Goal: Transaction & Acquisition: Subscribe to service/newsletter

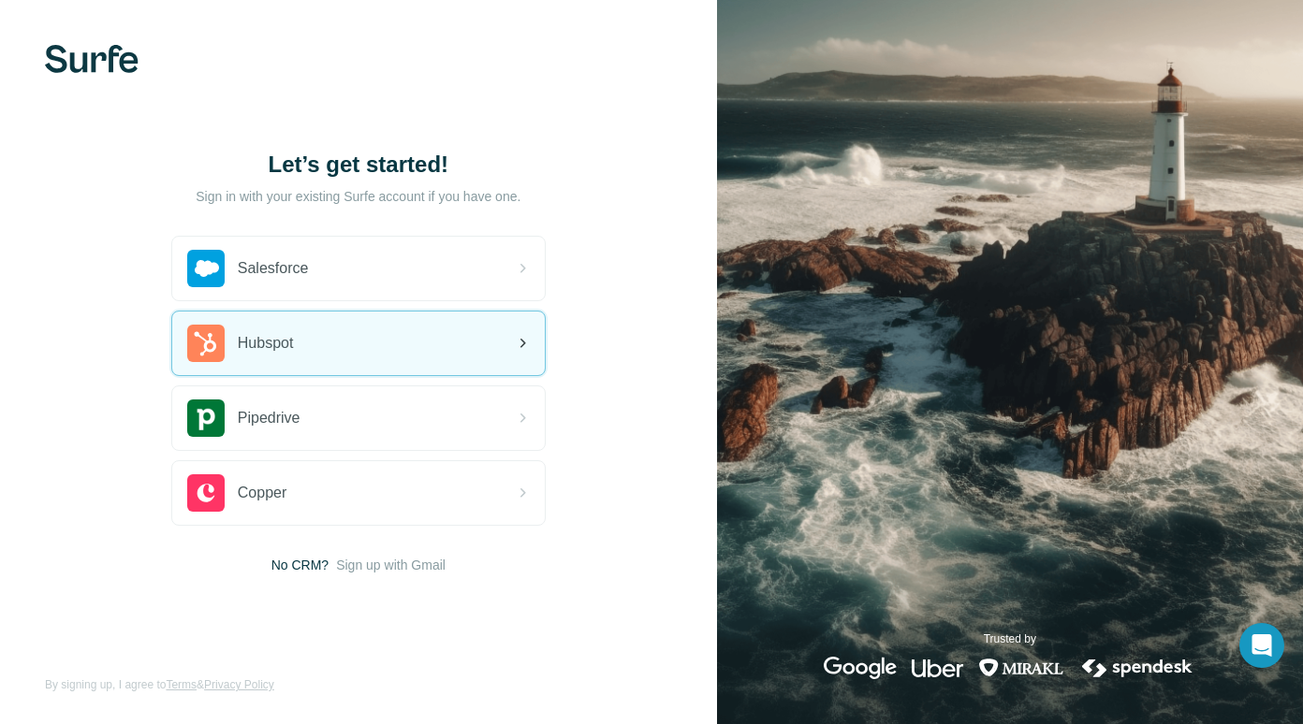
click at [481, 338] on div "Hubspot" at bounding box center [358, 344] width 373 height 64
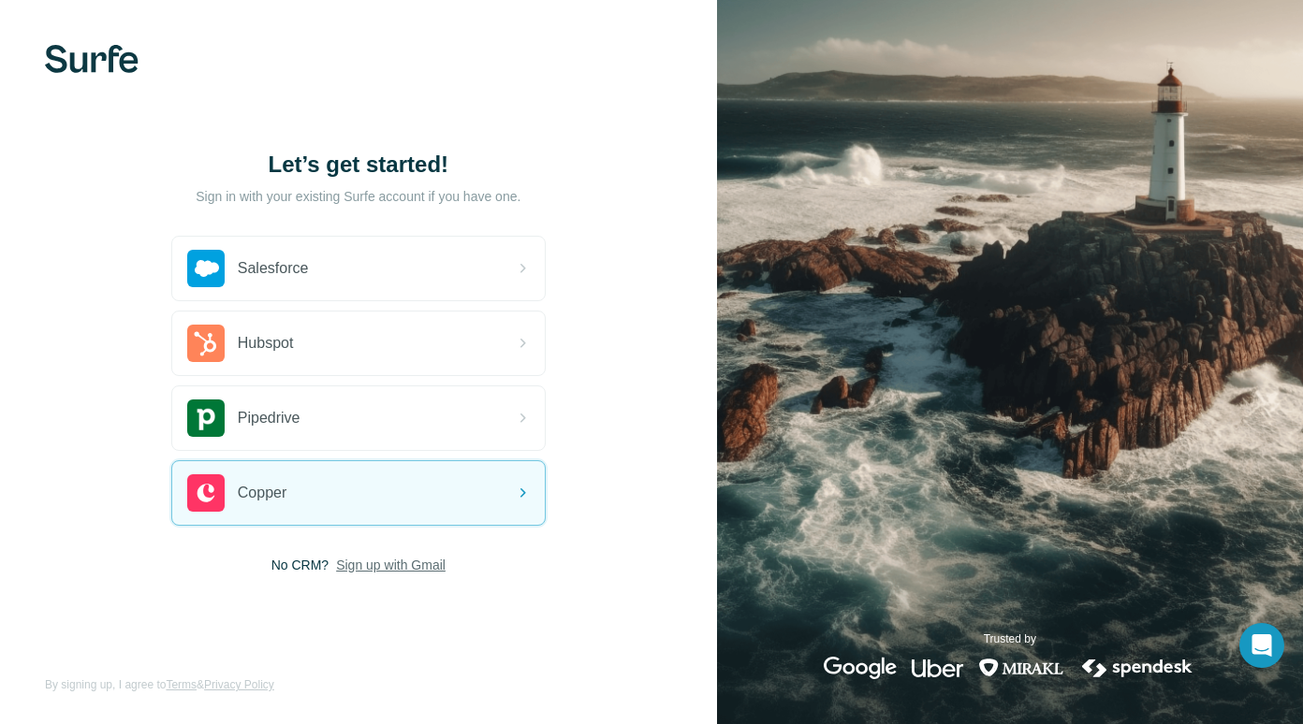
click at [357, 570] on span "Sign up with Gmail" at bounding box center [391, 565] width 110 height 19
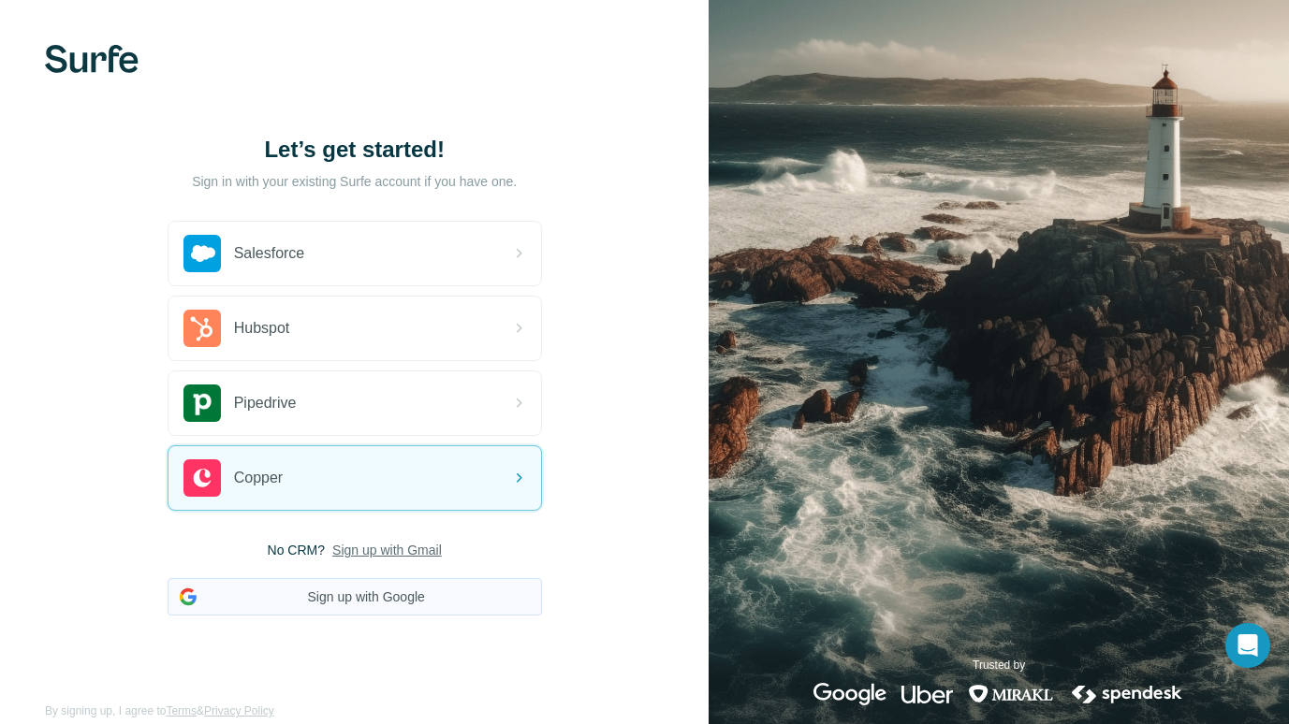
click at [364, 606] on button "Sign up with Google" at bounding box center [355, 596] width 374 height 37
